Goal: Communication & Community: Answer question/provide support

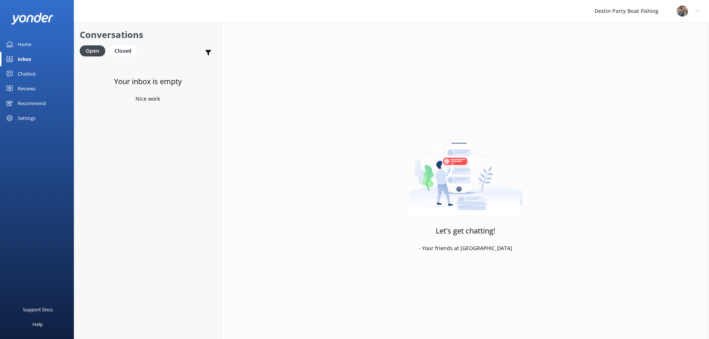
click at [24, 44] on div "Home" at bounding box center [25, 44] width 14 height 15
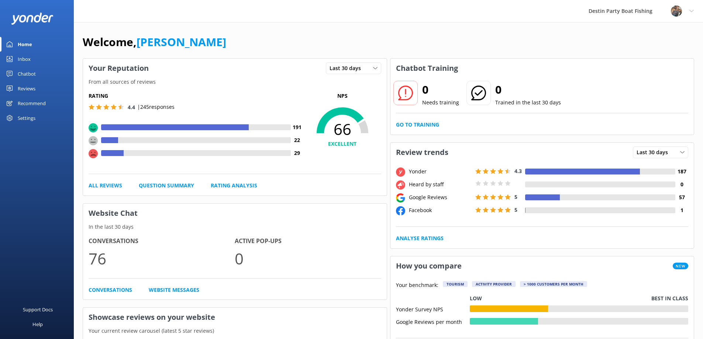
click at [23, 57] on div "Inbox" at bounding box center [24, 59] width 13 height 15
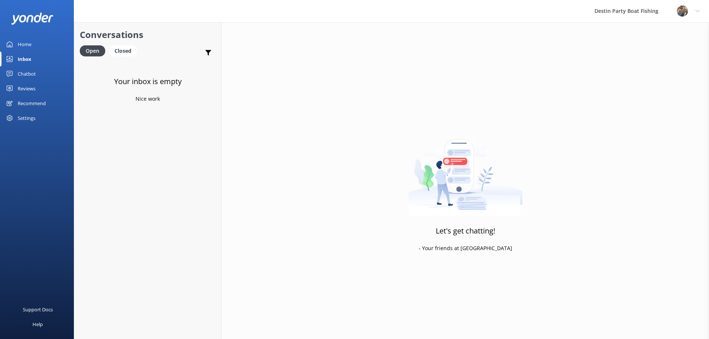
click at [25, 90] on div "Reviews" at bounding box center [27, 88] width 18 height 15
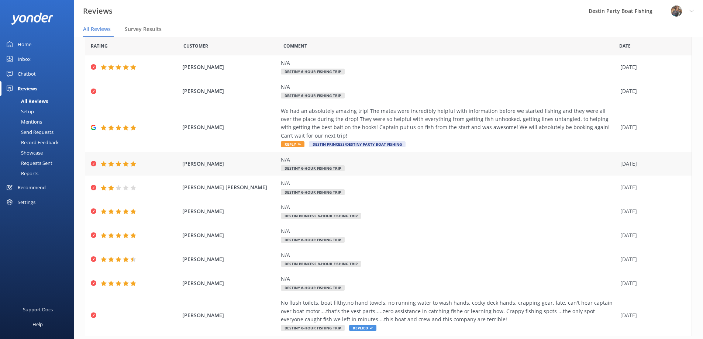
scroll to position [48, 0]
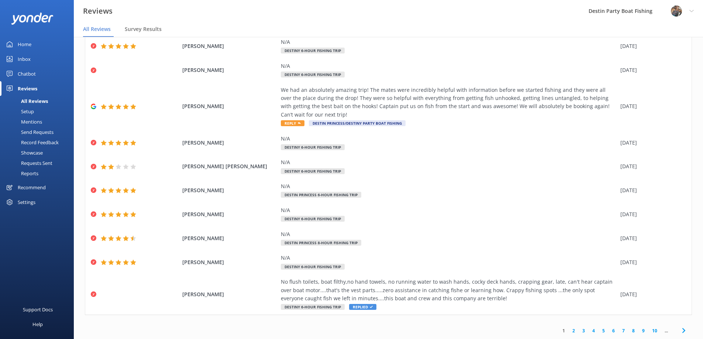
click at [569, 330] on link "2" at bounding box center [574, 330] width 10 height 7
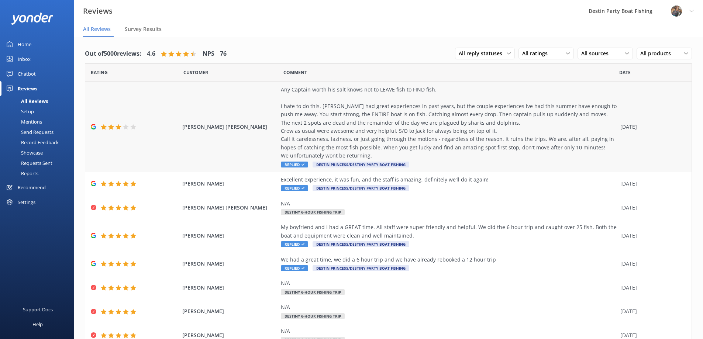
click at [289, 164] on span "Replied" at bounding box center [294, 165] width 27 height 6
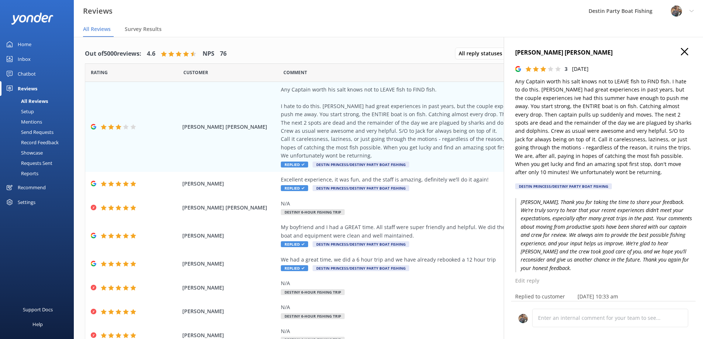
click at [681, 49] on icon "button" at bounding box center [684, 51] width 7 height 7
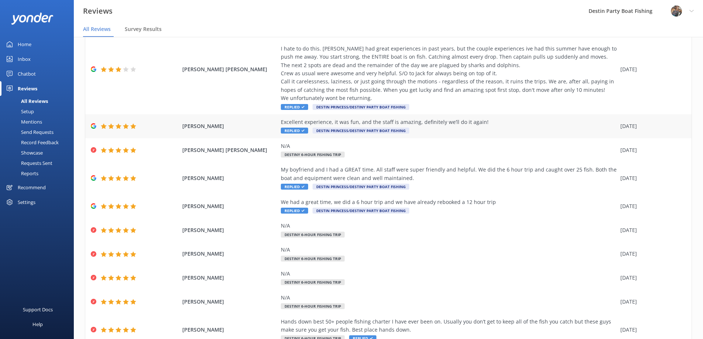
scroll to position [89, 0]
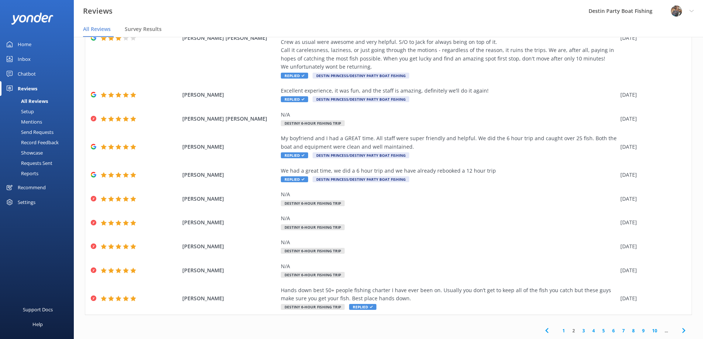
click at [559, 333] on link "1" at bounding box center [564, 330] width 10 height 7
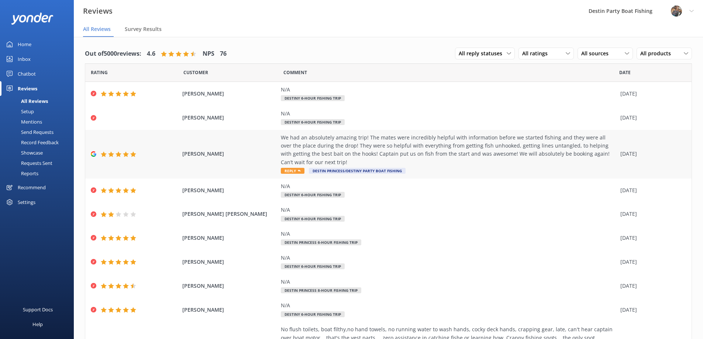
click at [317, 154] on div "We had an absolutely amazing trip! The mates were incredibly helpful with infor…" at bounding box center [449, 150] width 336 height 33
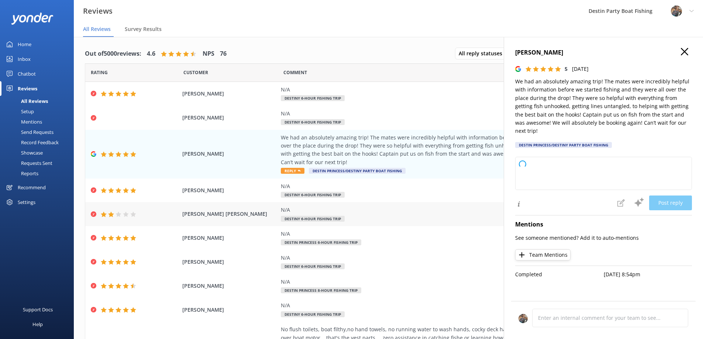
type textarea "Thank you so much for your wonderful review! We’re thrilled to hear you had suc…"
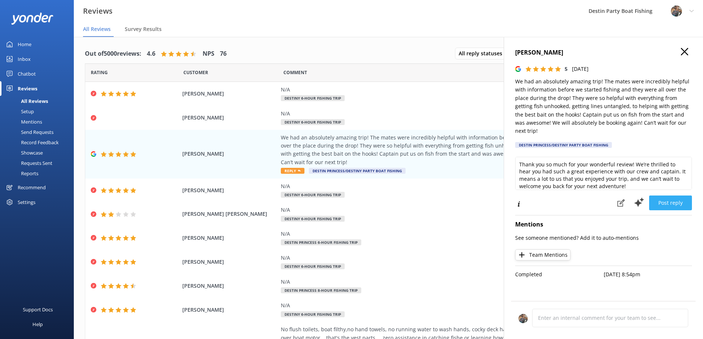
click at [664, 203] on button "Post reply" at bounding box center [670, 203] width 43 height 15
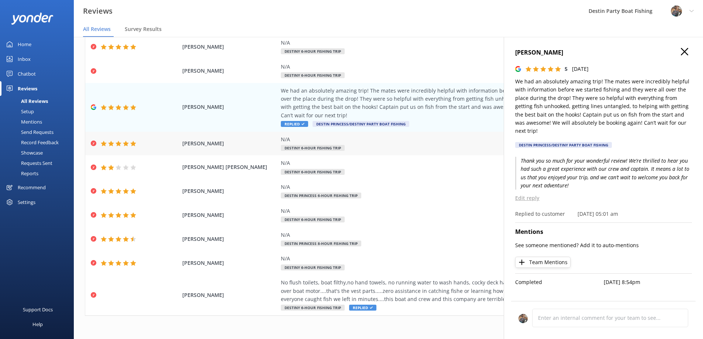
scroll to position [48, 0]
click at [685, 49] on icon "button" at bounding box center [684, 51] width 7 height 7
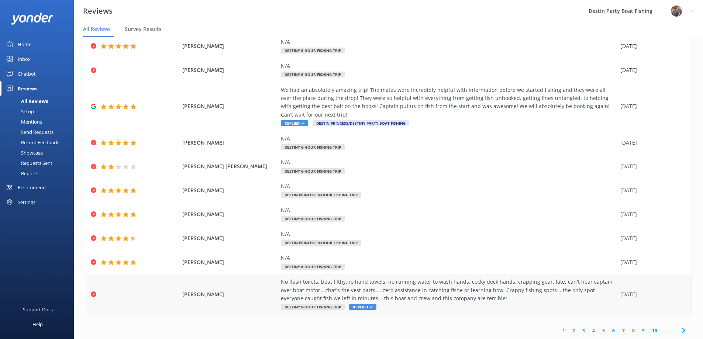
click at [316, 289] on div "No flush toilets, boat filthy,no hand towels, no running water to wash hands, c…" at bounding box center [449, 290] width 336 height 25
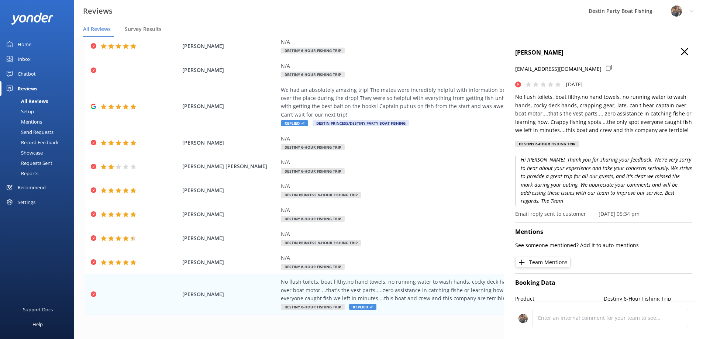
click at [566, 182] on p "Hi Grant, Thank you for sharing your feedback. We're very sorry to hear about y…" at bounding box center [603, 180] width 177 height 49
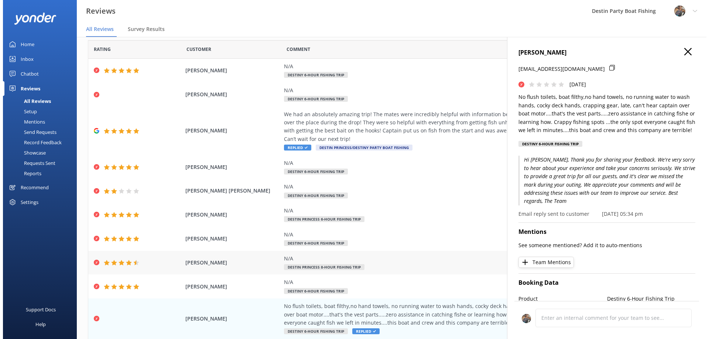
scroll to position [0, 0]
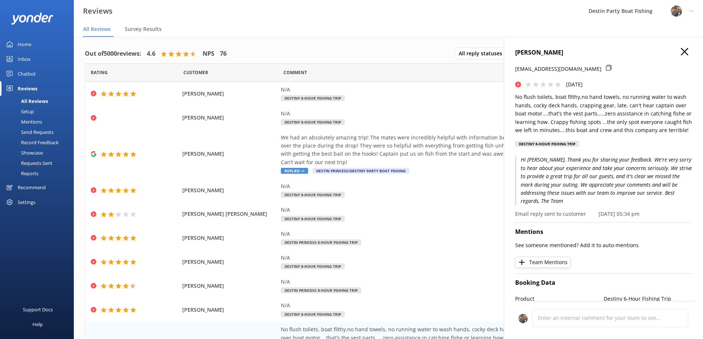
click at [681, 51] on use "button" at bounding box center [684, 51] width 7 height 7
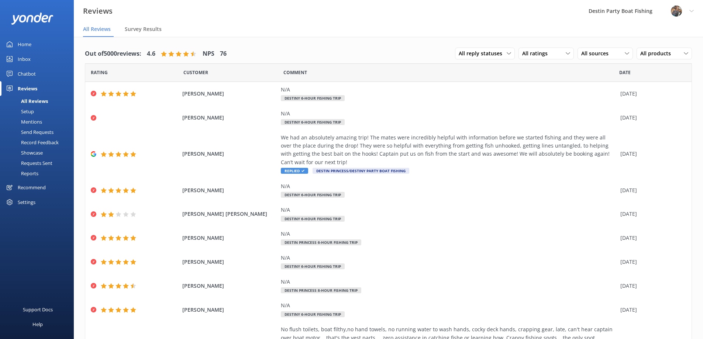
click at [24, 58] on div "Inbox" at bounding box center [24, 59] width 13 height 15
